Goal: Transaction & Acquisition: Purchase product/service

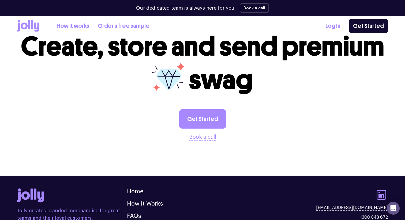
scroll to position [569, 0]
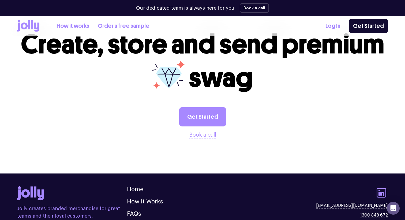
click at [77, 26] on link "How it works" at bounding box center [72, 26] width 33 height 9
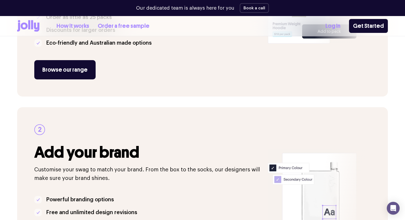
scroll to position [192, 0]
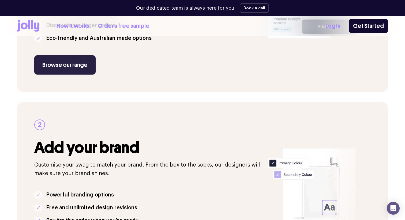
click at [76, 74] on link "Browse our range" at bounding box center [64, 64] width 61 height 19
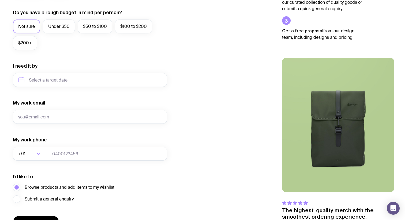
scroll to position [201, 0]
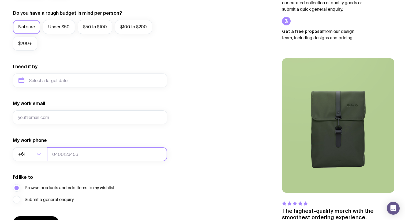
click at [67, 160] on input "tel" at bounding box center [107, 155] width 120 height 14
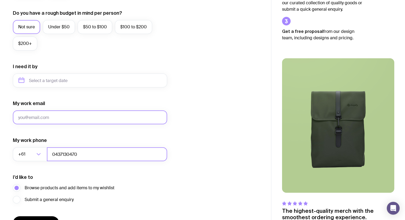
type input "0437130470"
click at [63, 114] on input "My work email" at bounding box center [90, 118] width 154 height 14
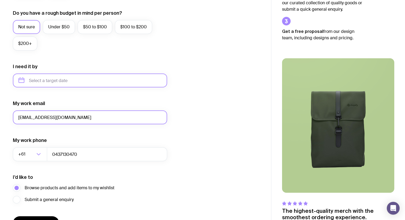
type input "[EMAIL_ADDRESS][DOMAIN_NAME]"
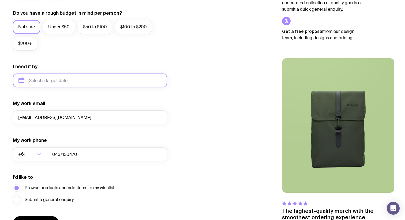
click at [42, 83] on input "text" at bounding box center [90, 81] width 154 height 14
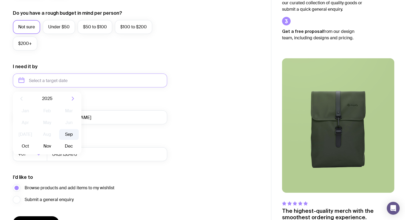
click at [35, 141] on button "Sep" at bounding box center [26, 146] width 20 height 11
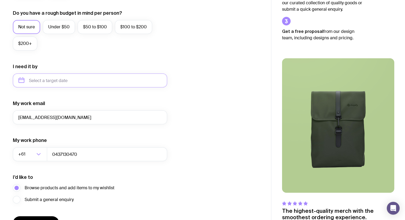
type input "[DATE]"
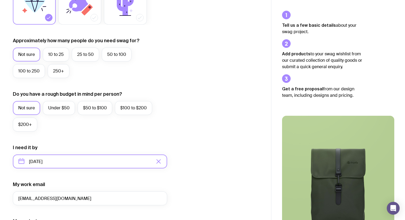
scroll to position [119, 0]
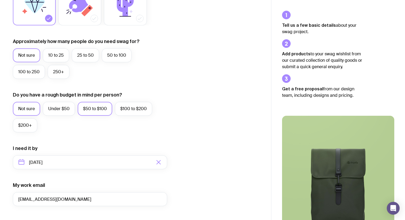
click at [96, 111] on label "$50 to $100" at bounding box center [95, 109] width 35 height 14
click at [0, 0] on input "$50 to $100" at bounding box center [0, 0] width 0 height 0
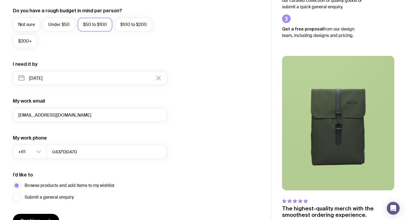
scroll to position [235, 0]
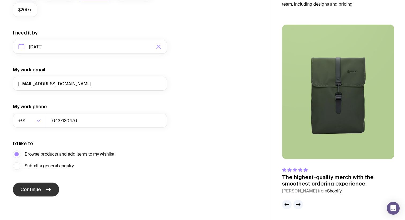
click at [47, 187] on icon "submit" at bounding box center [48, 190] width 6 height 6
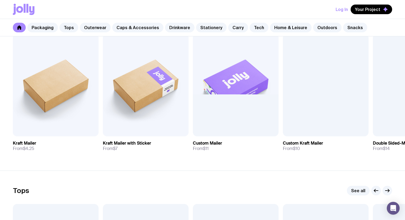
scroll to position [125, 0]
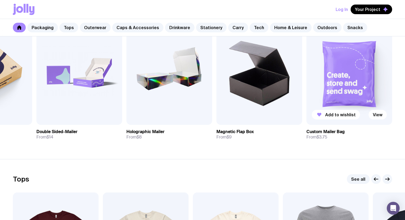
click at [356, 81] on img at bounding box center [349, 73] width 86 height 103
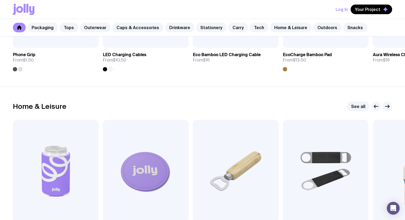
scroll to position [1408, 0]
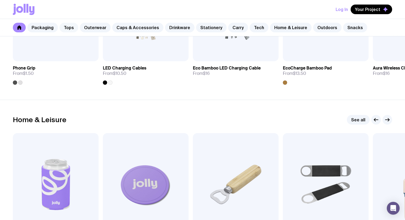
click at [70, 30] on link "Tops" at bounding box center [68, 28] width 19 height 10
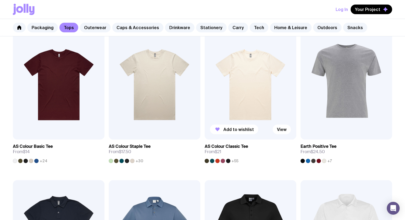
scroll to position [110, 0]
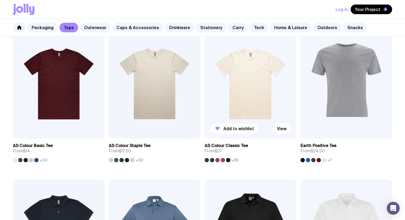
click at [225, 87] on img at bounding box center [251, 84] width 92 height 110
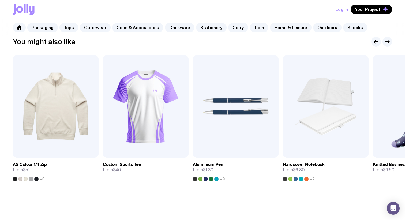
scroll to position [323, 0]
